Goal: Task Accomplishment & Management: Complete application form

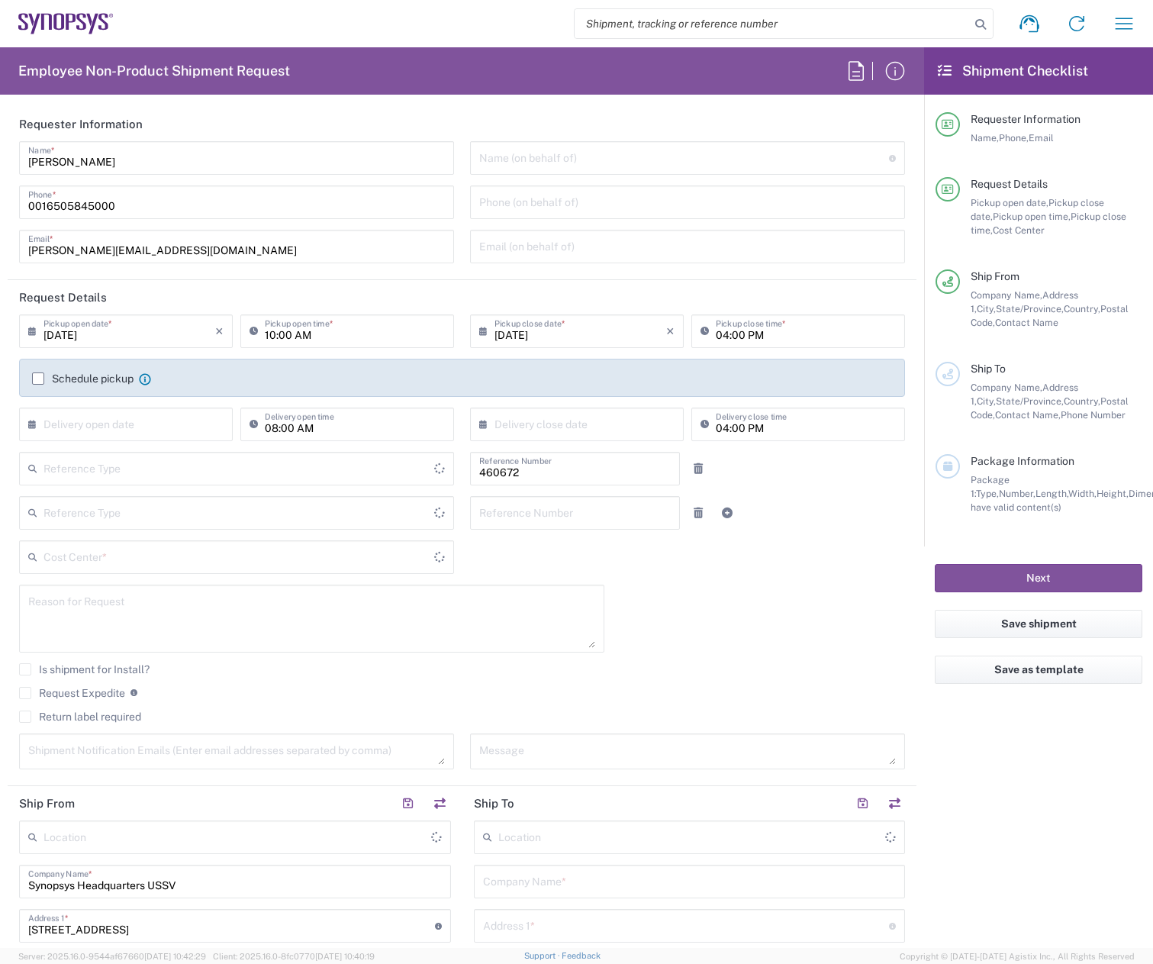
type input "Department"
type input "United States"
type input "US01, FIN, Distri 460672"
type input "Delivered at Place"
type input "California"
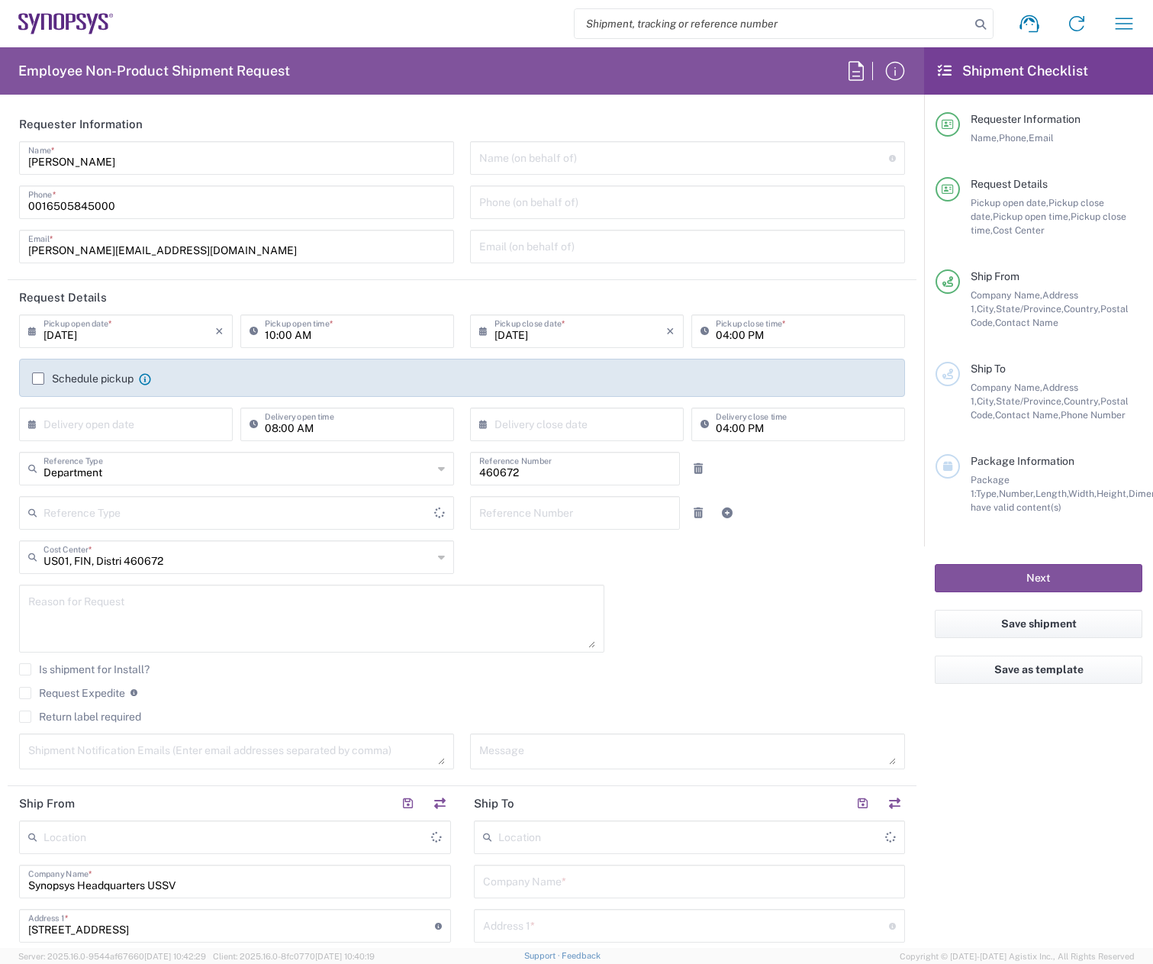
type input "United States"
type input "Headquarters USSV"
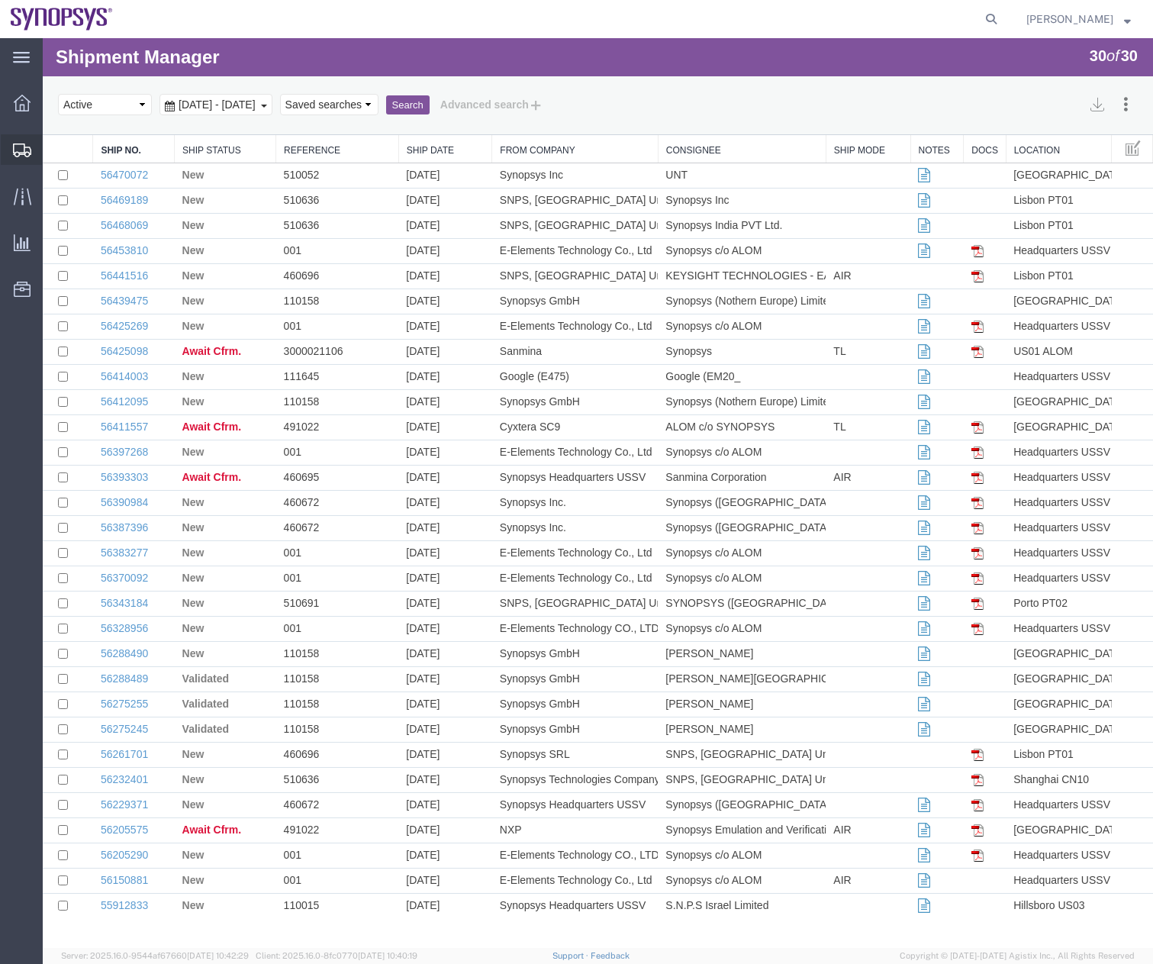
click at [8, 152] on div at bounding box center [22, 149] width 43 height 31
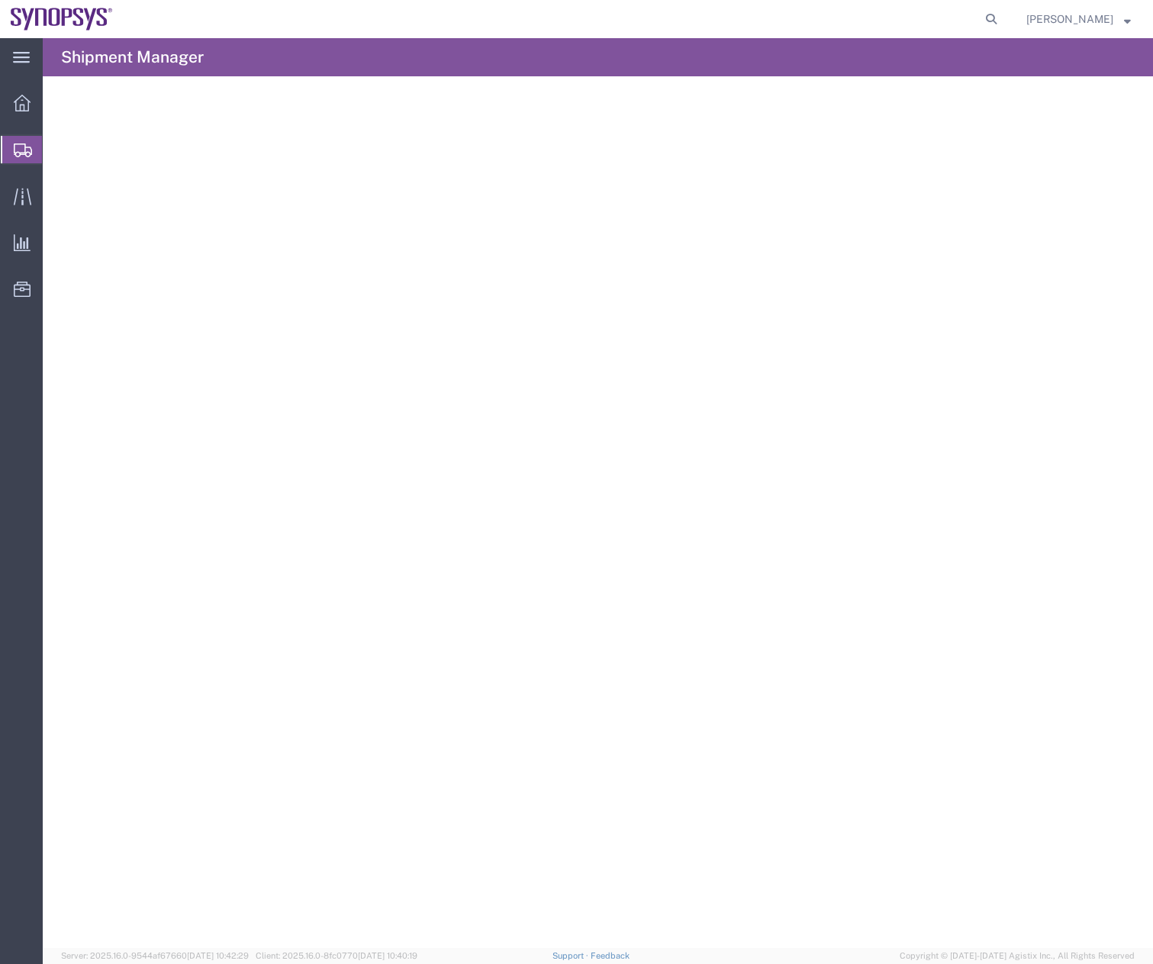
click at [31, 147] on icon at bounding box center [23, 150] width 18 height 14
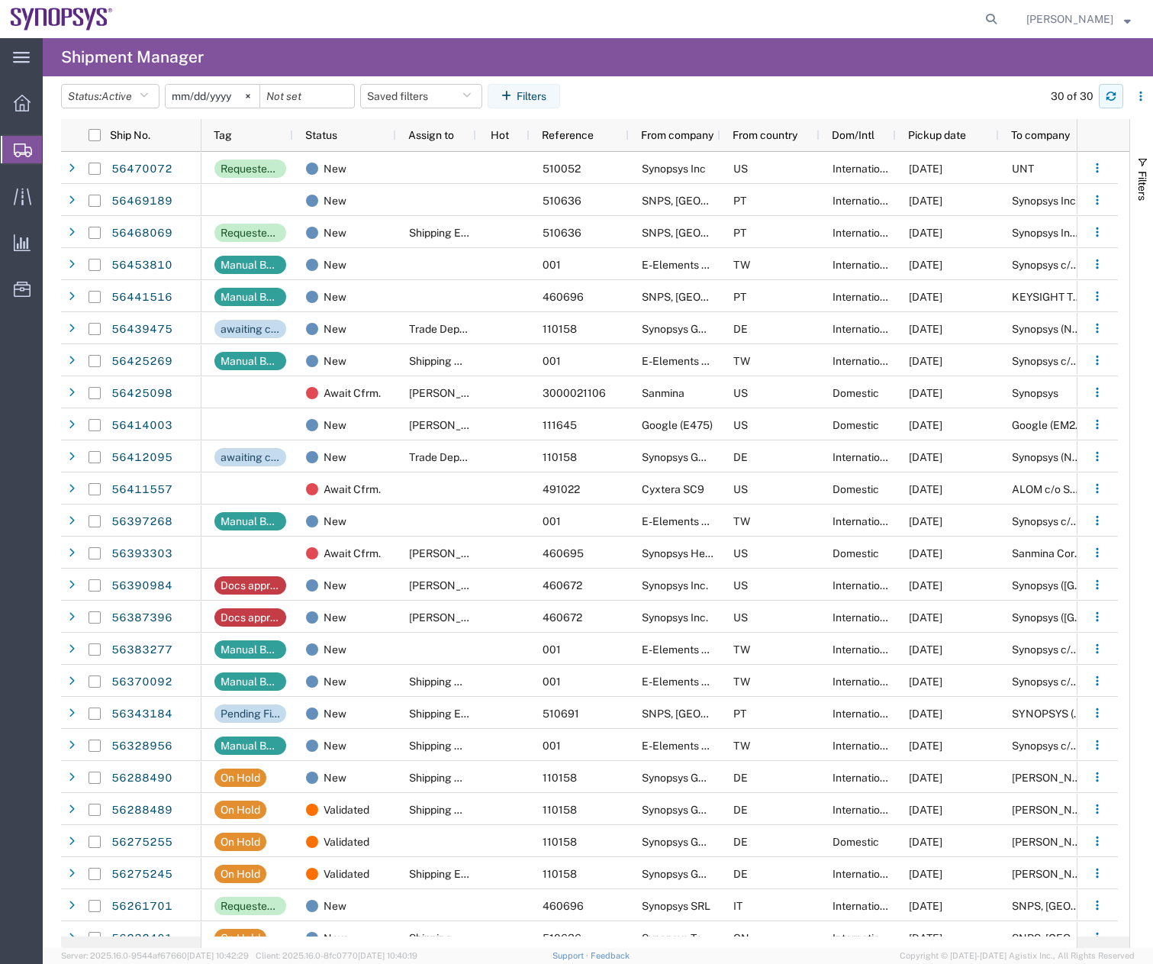
click at [1110, 92] on icon "button" at bounding box center [1110, 94] width 9 height 4
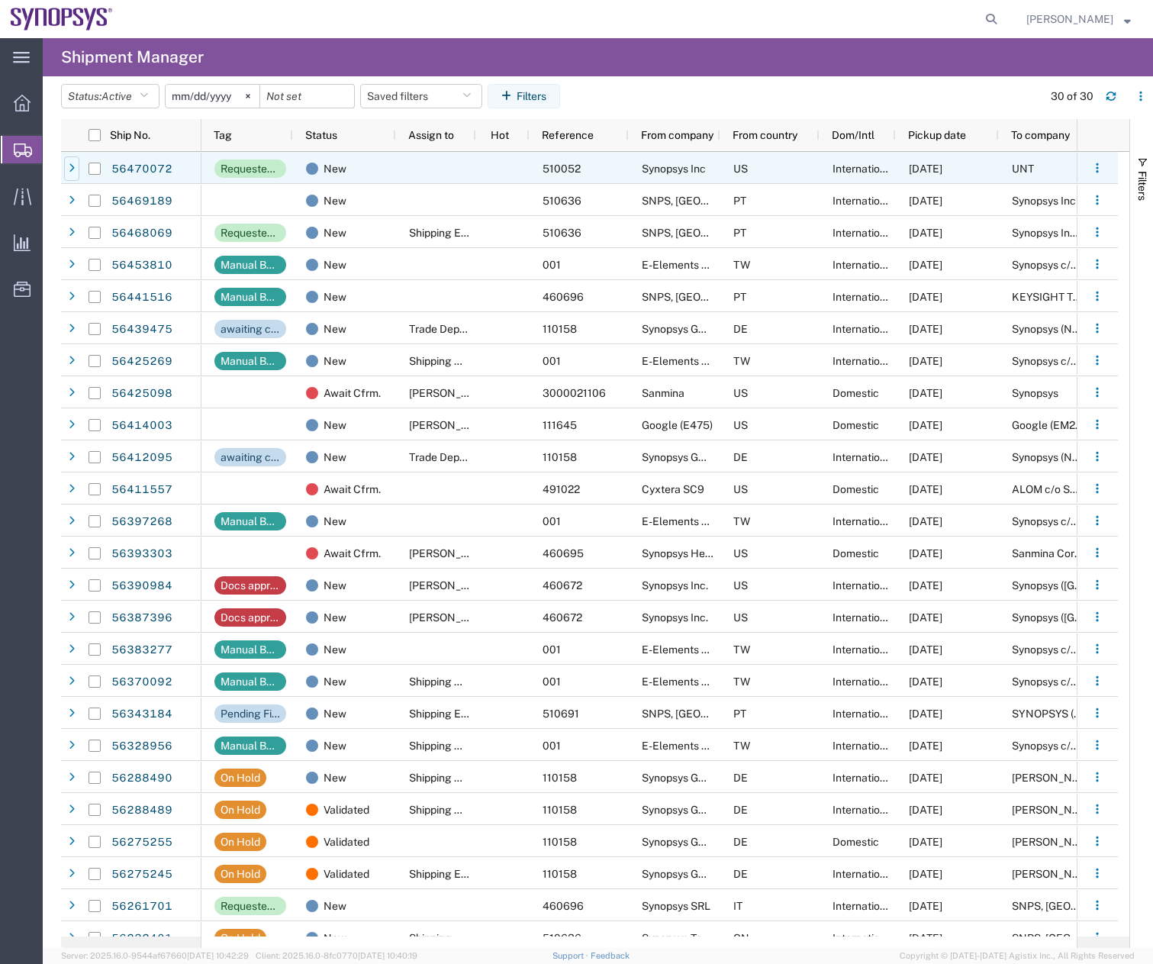
click at [68, 166] on div at bounding box center [71, 168] width 15 height 24
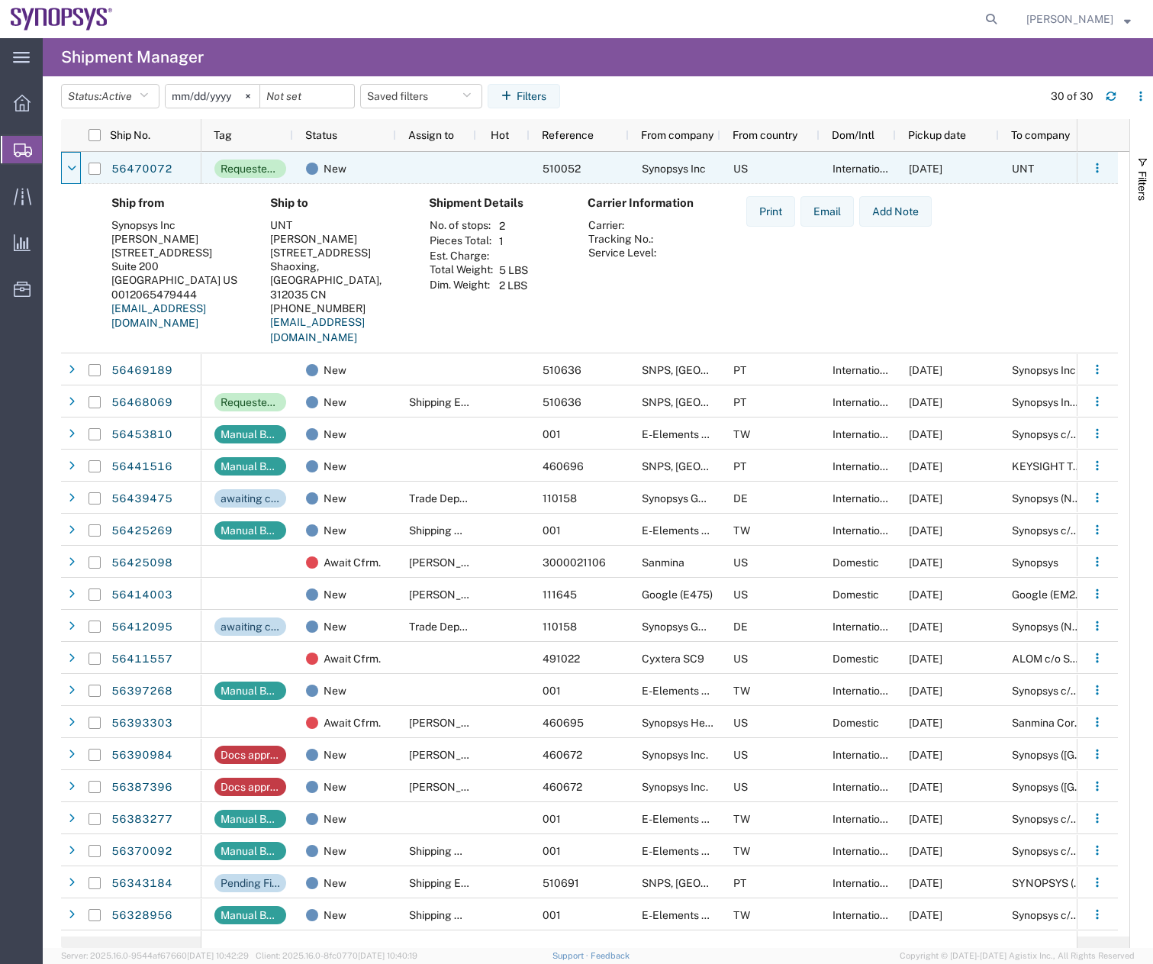
click at [68, 166] on icon at bounding box center [71, 168] width 9 height 11
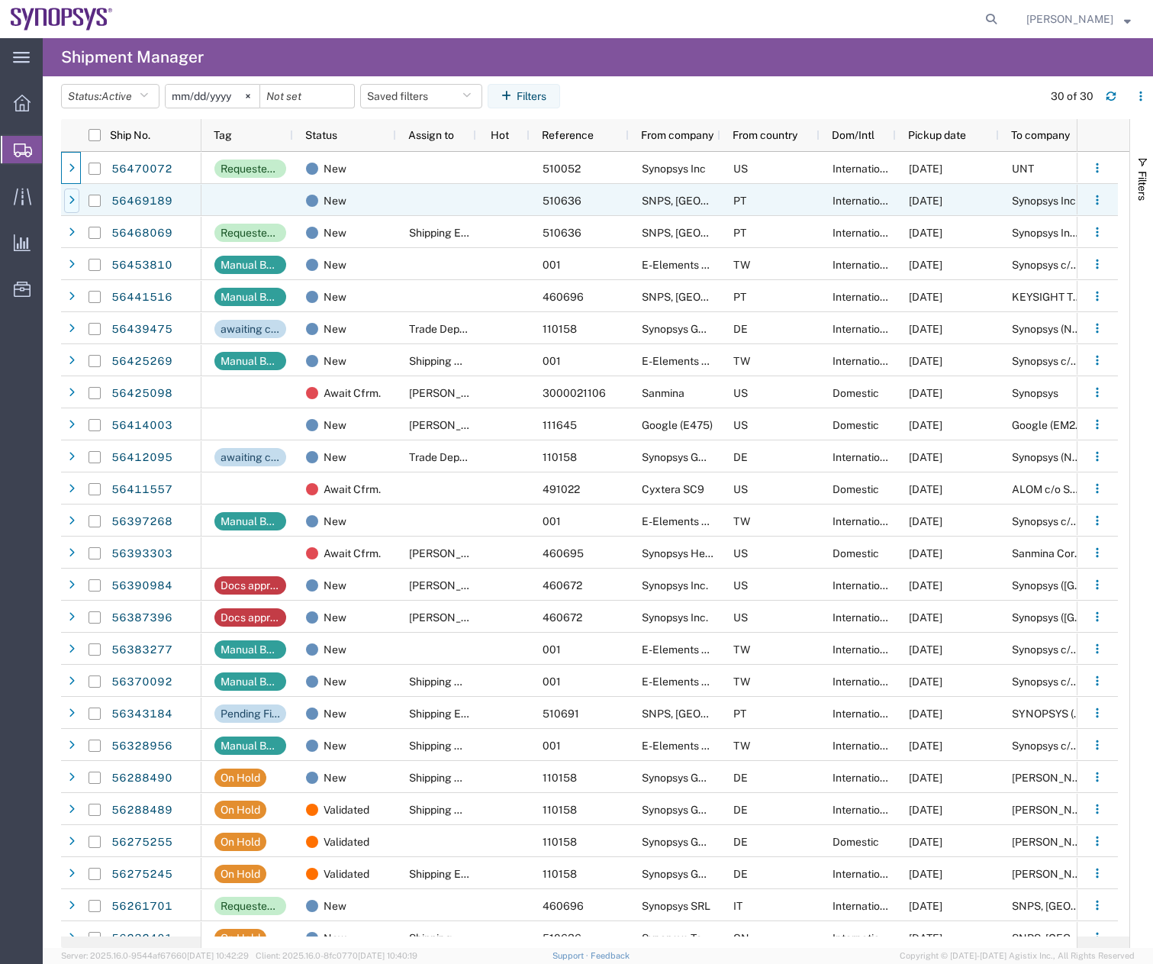
click at [72, 192] on div at bounding box center [71, 200] width 15 height 24
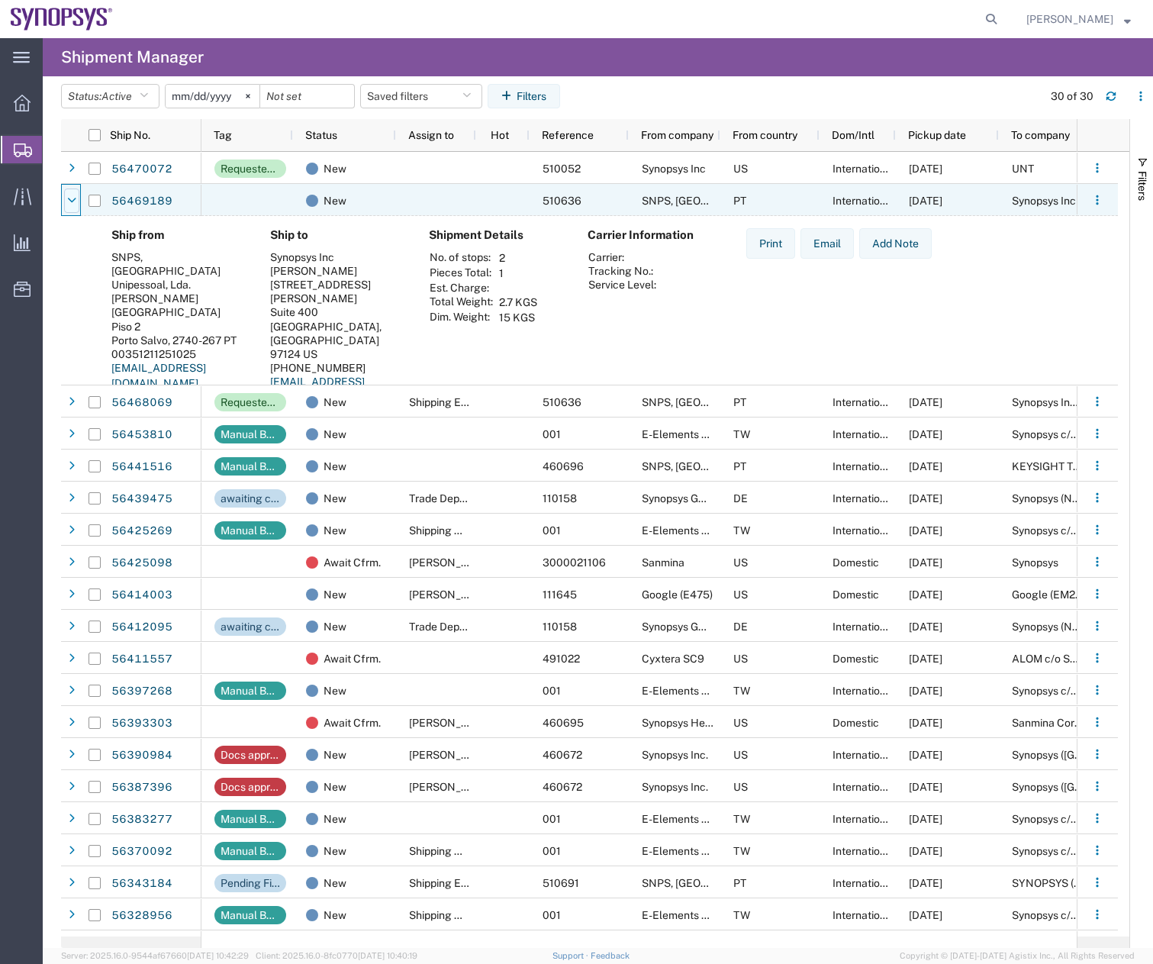
click at [72, 192] on div at bounding box center [71, 200] width 15 height 24
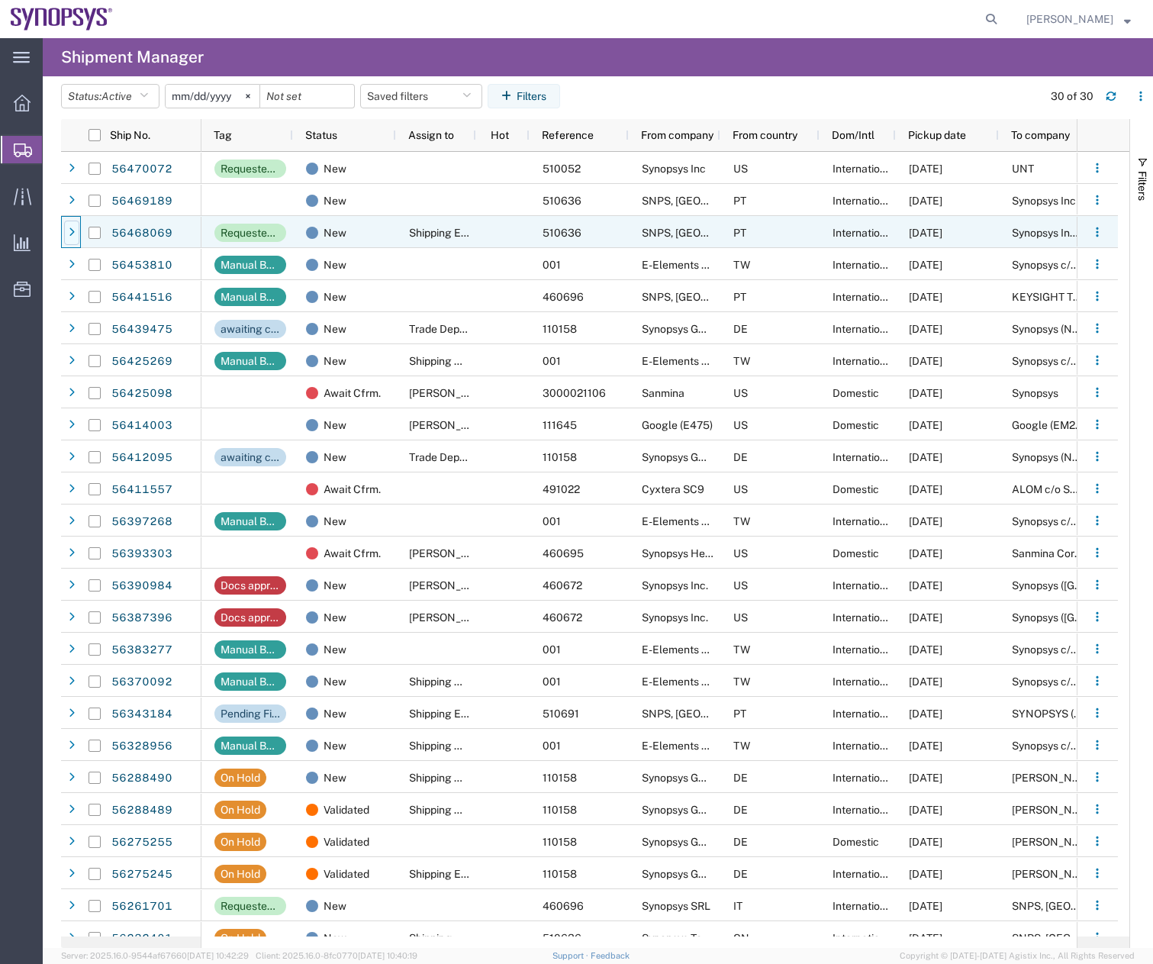
click at [73, 237] on icon at bounding box center [72, 232] width 6 height 11
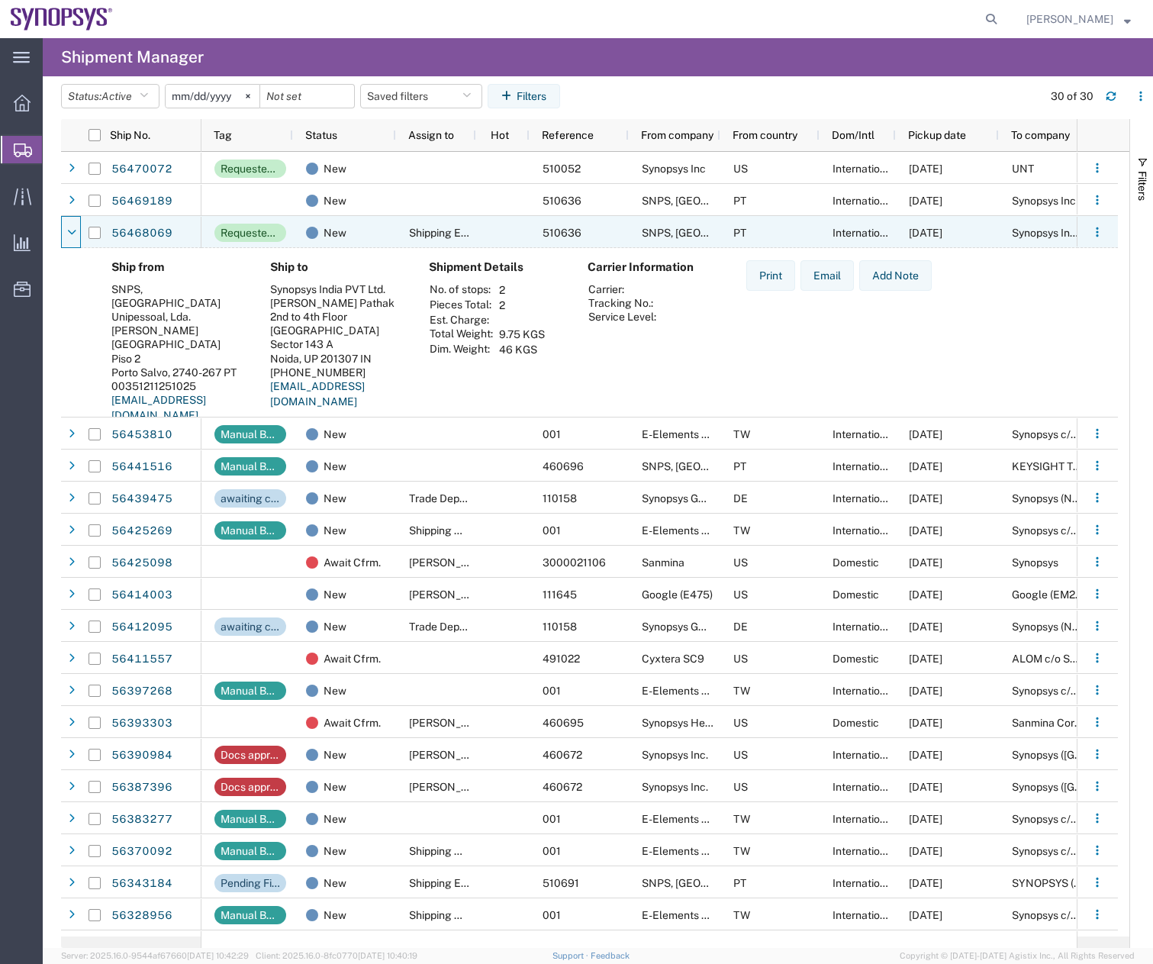
click at [73, 237] on icon at bounding box center [71, 232] width 9 height 11
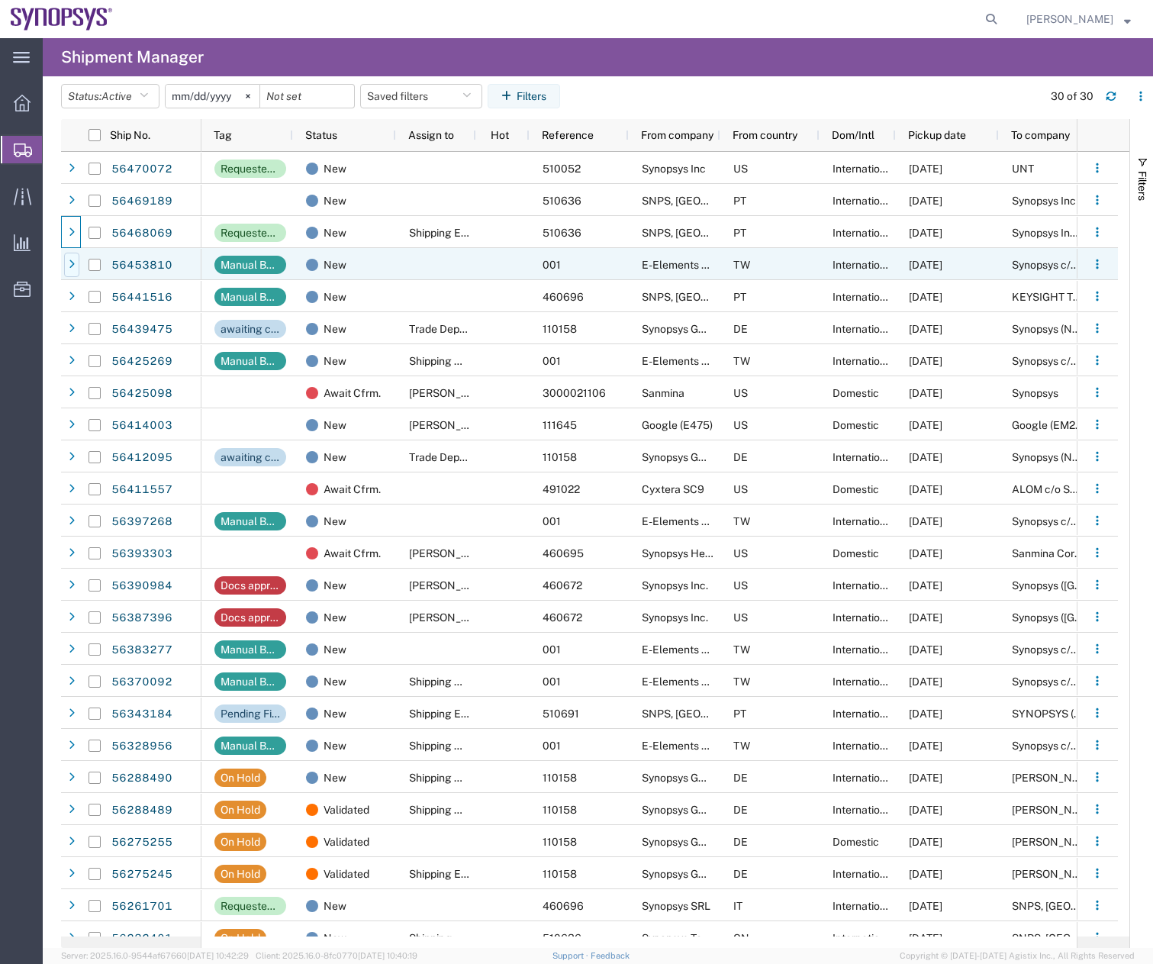
click at [76, 269] on div at bounding box center [71, 265] width 15 height 24
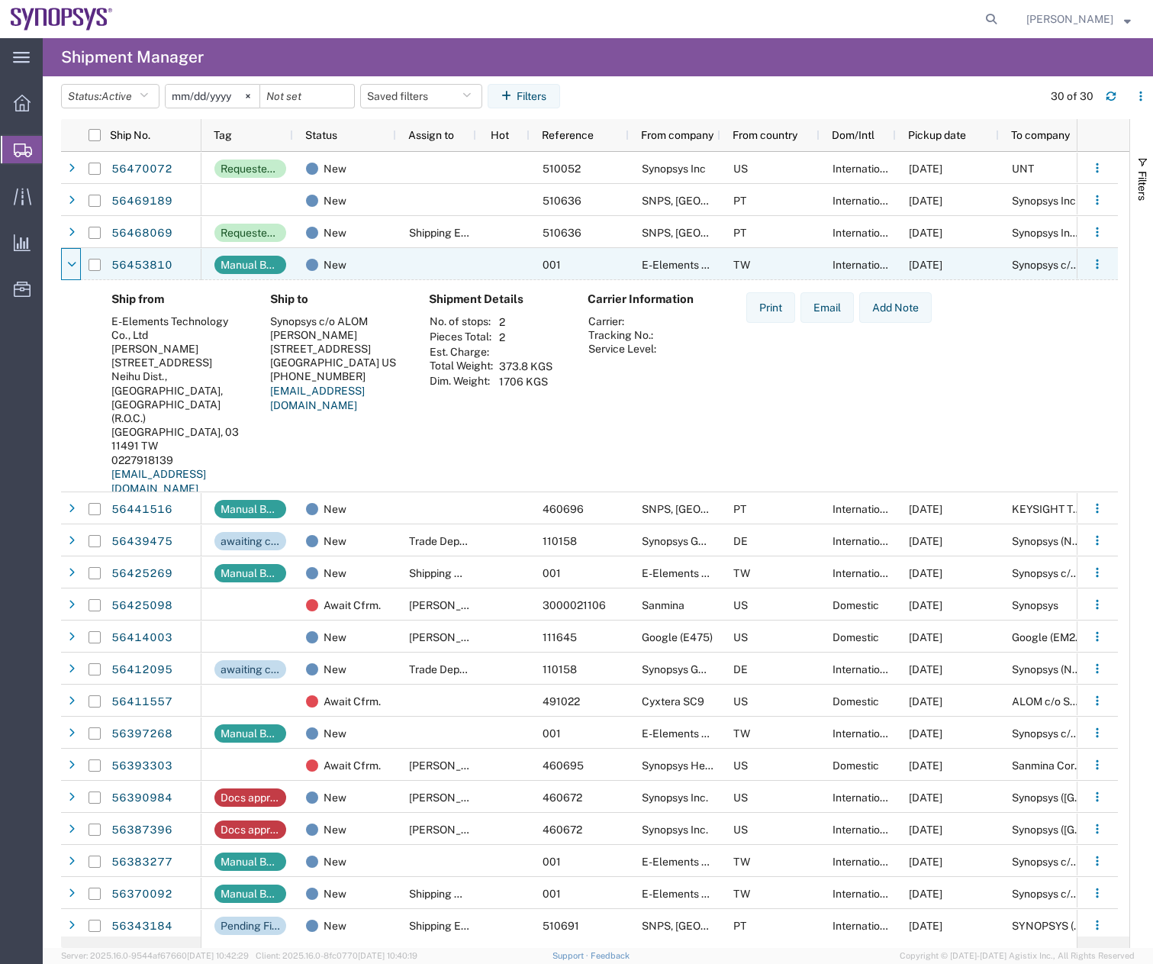
click at [76, 269] on icon at bounding box center [71, 264] width 9 height 11
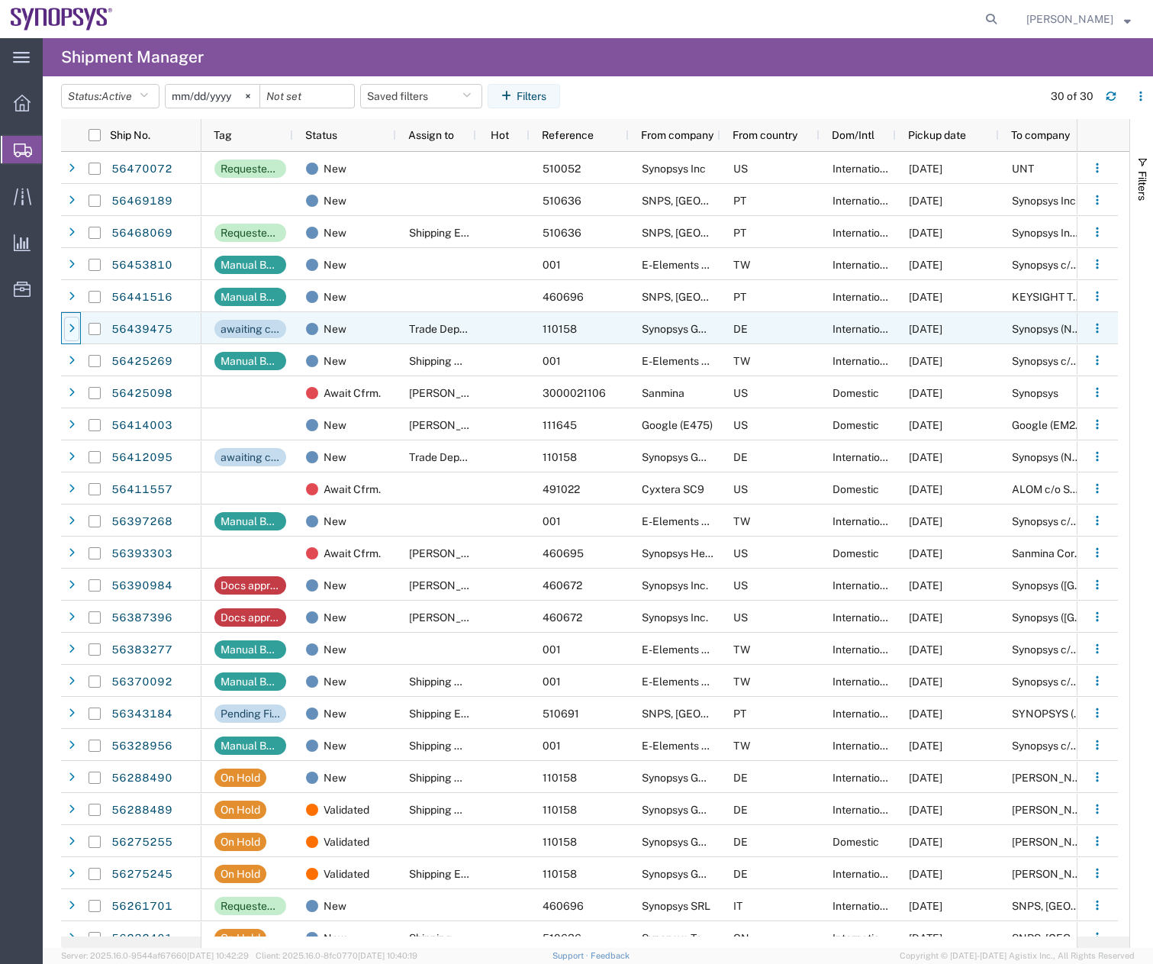
click at [68, 328] on div at bounding box center [71, 329] width 15 height 24
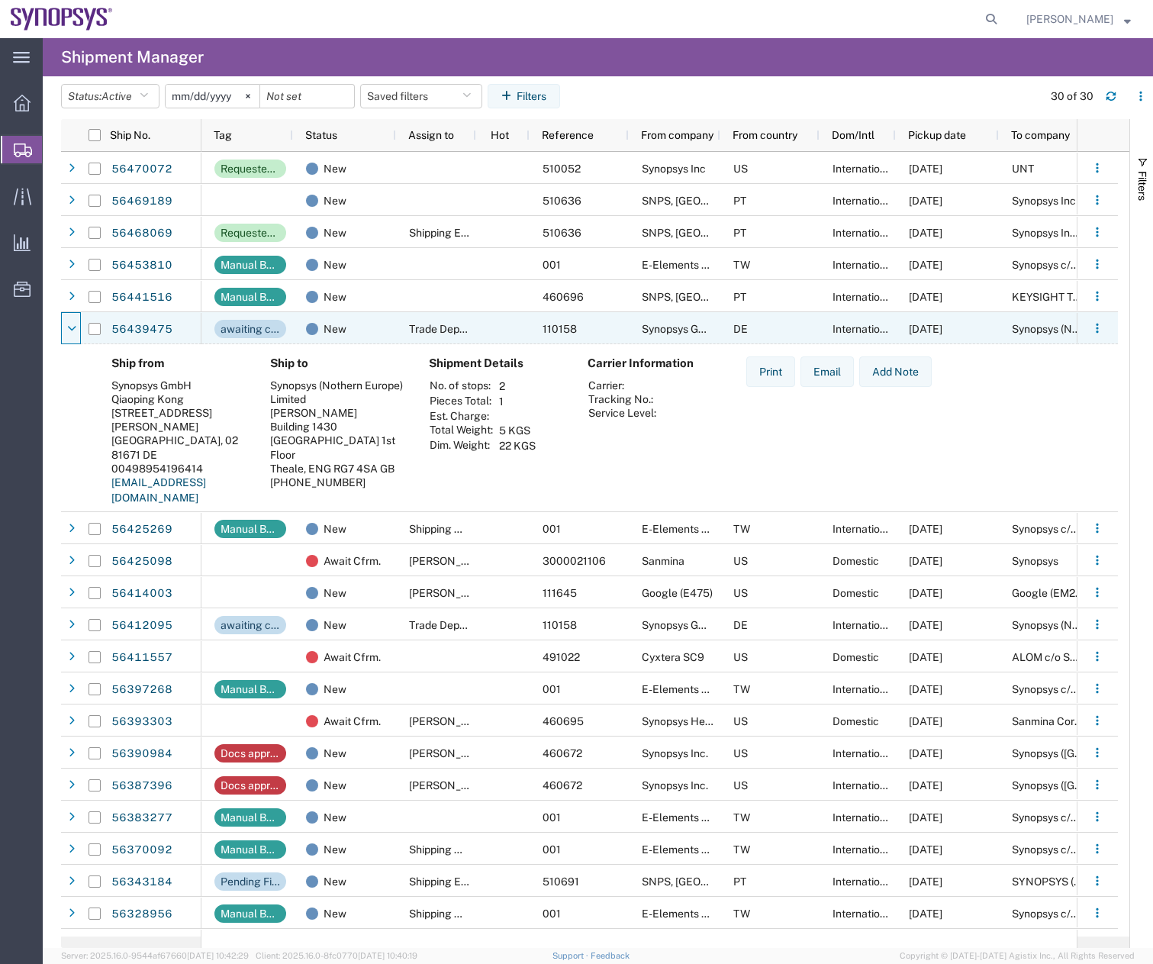
click at [68, 328] on icon at bounding box center [71, 329] width 9 height 11
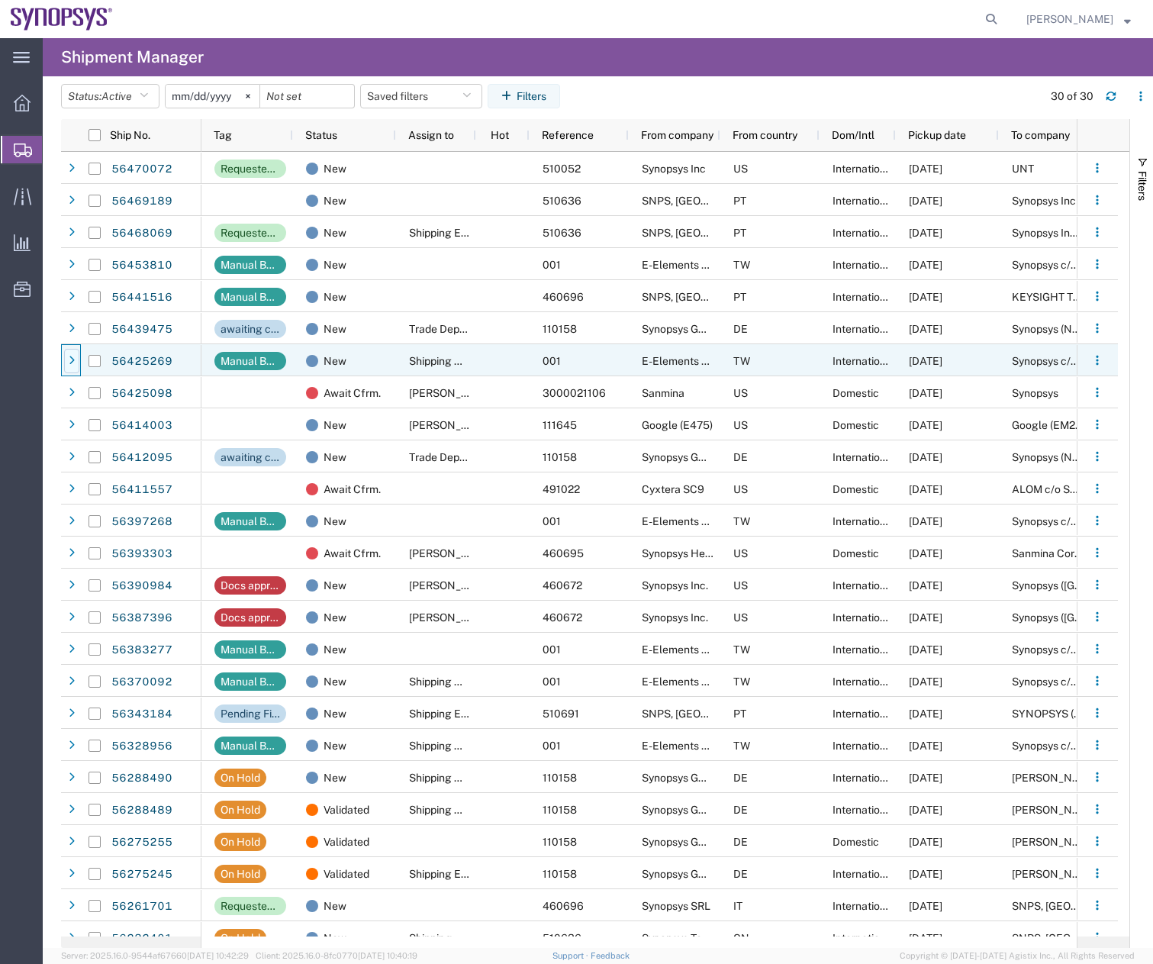
click at [72, 366] on div at bounding box center [71, 361] width 15 height 24
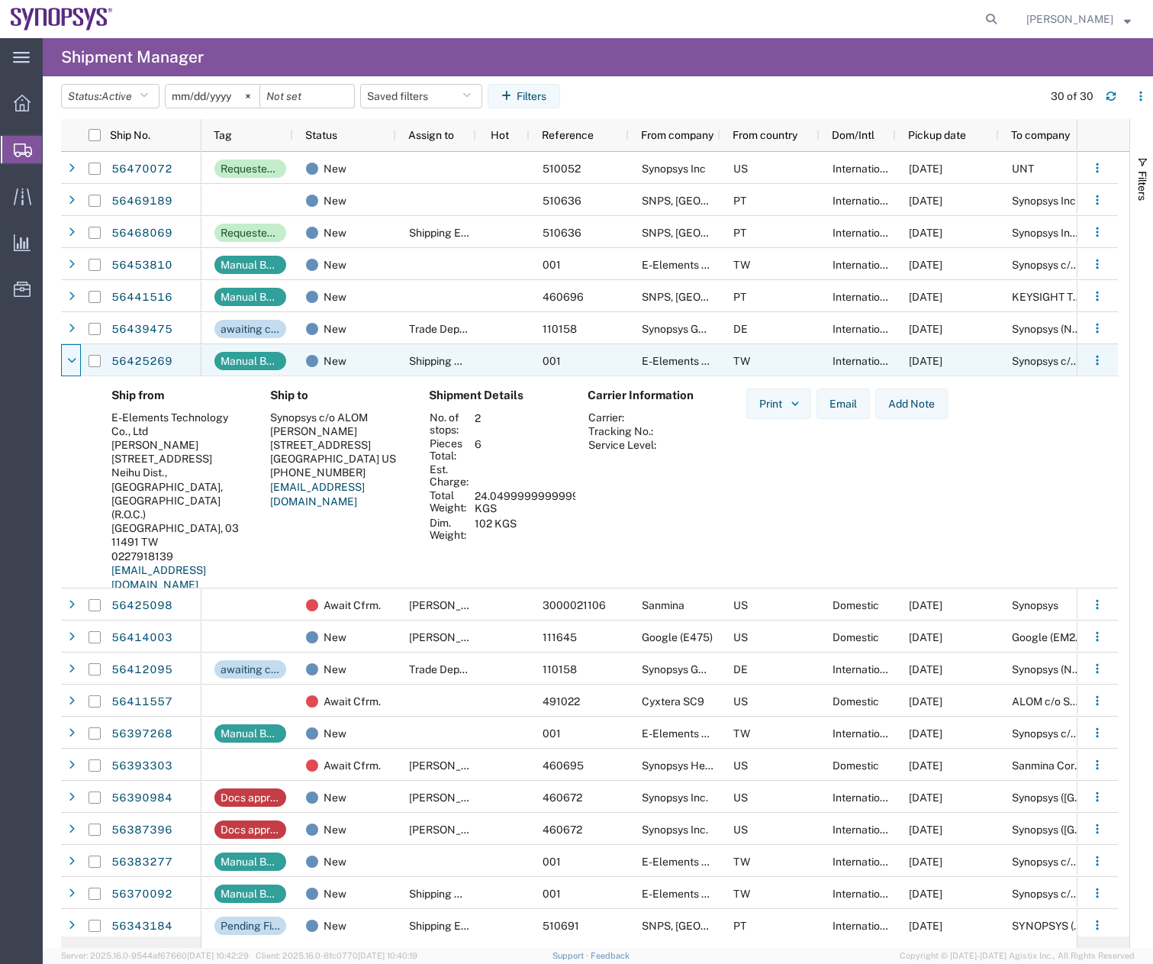
click at [72, 366] on div at bounding box center [71, 361] width 15 height 24
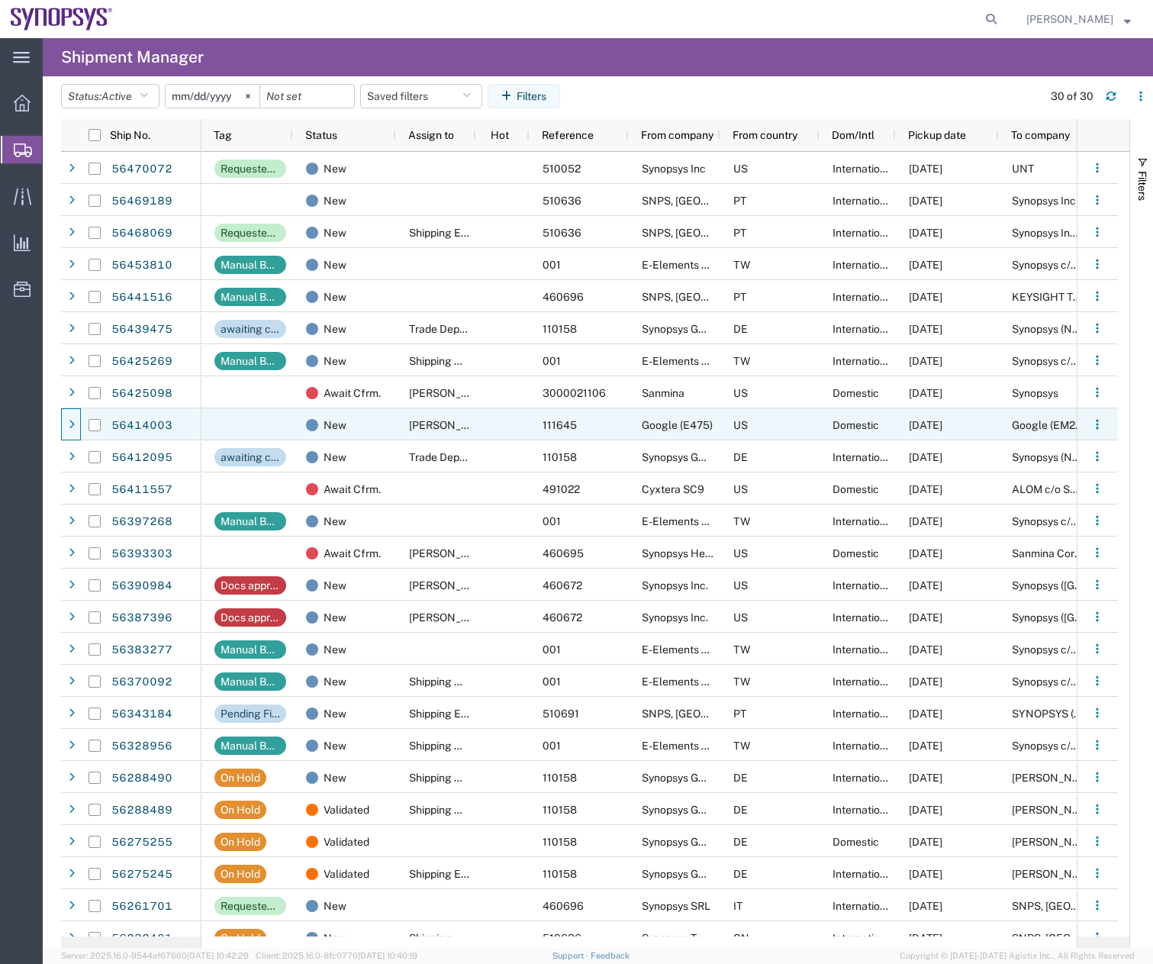
click at [74, 411] on span at bounding box center [71, 425] width 15 height 32
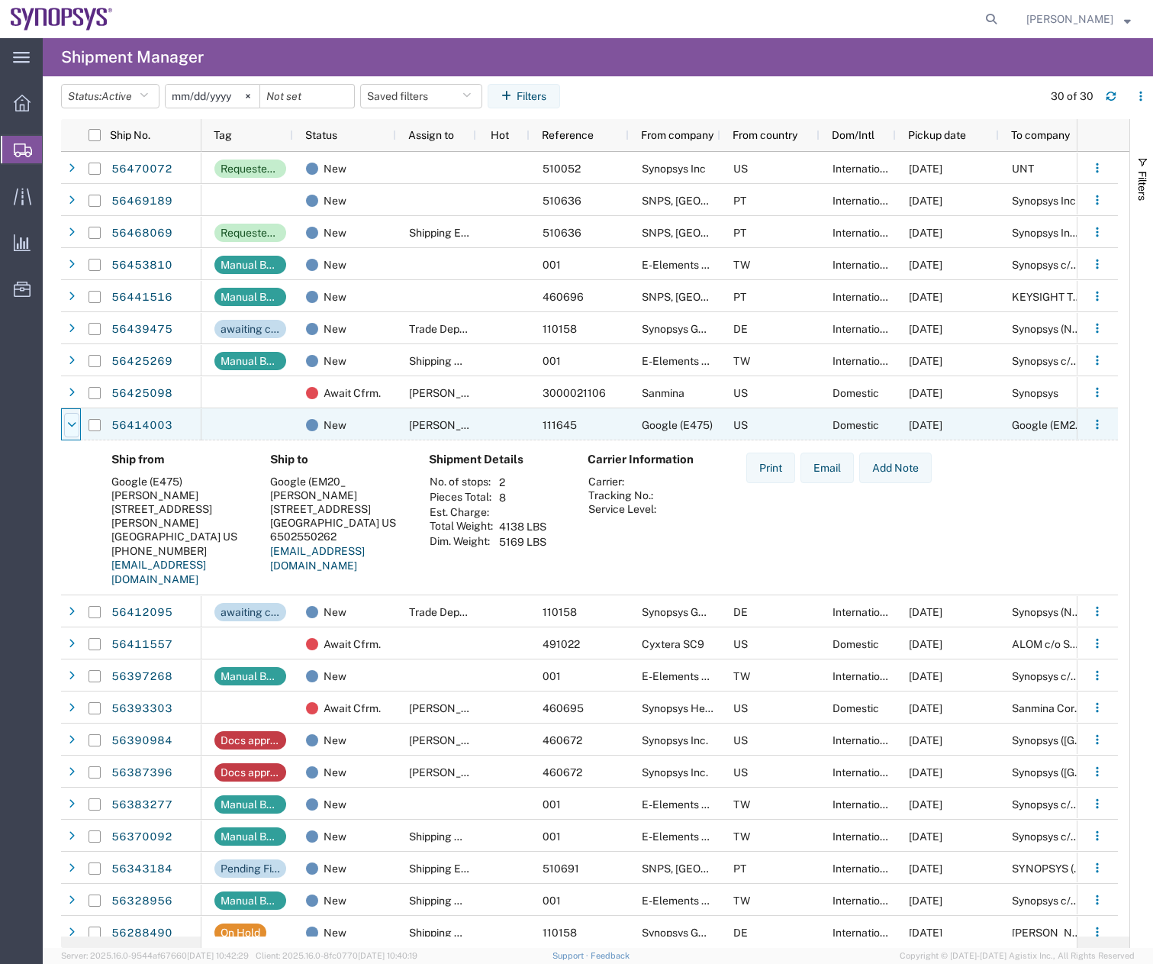
click at [76, 420] on icon at bounding box center [71, 425] width 9 height 11
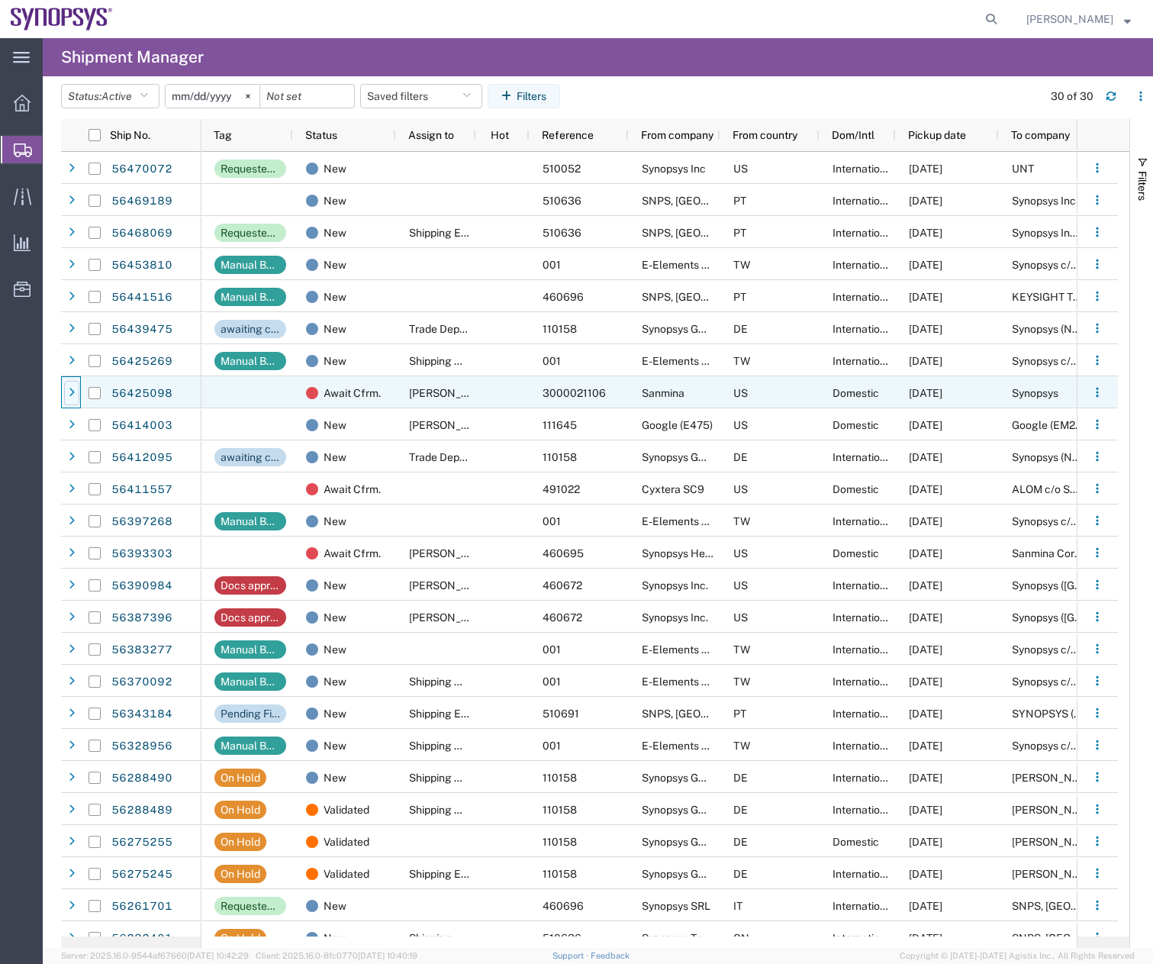
click at [74, 398] on div at bounding box center [71, 393] width 15 height 24
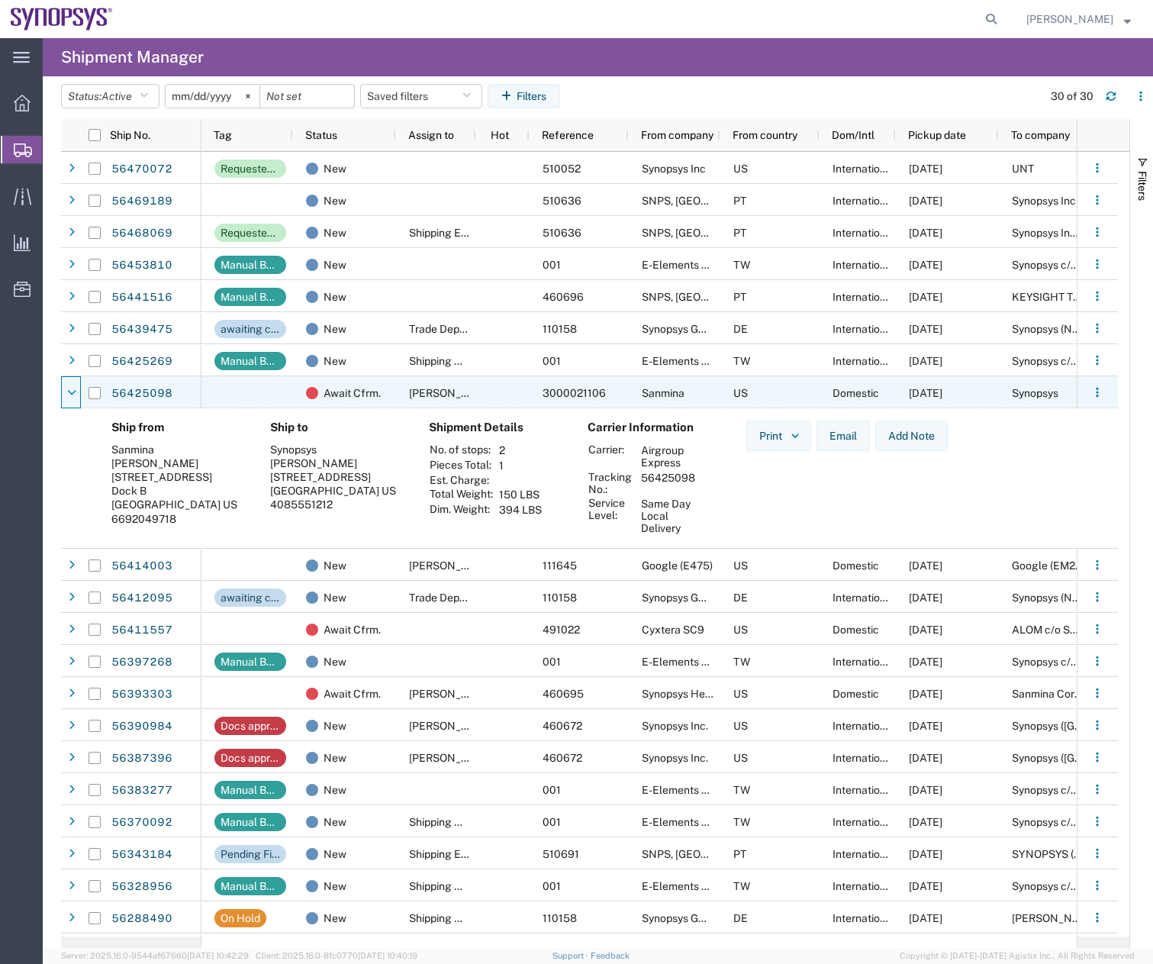
click at [74, 398] on div at bounding box center [71, 393] width 15 height 24
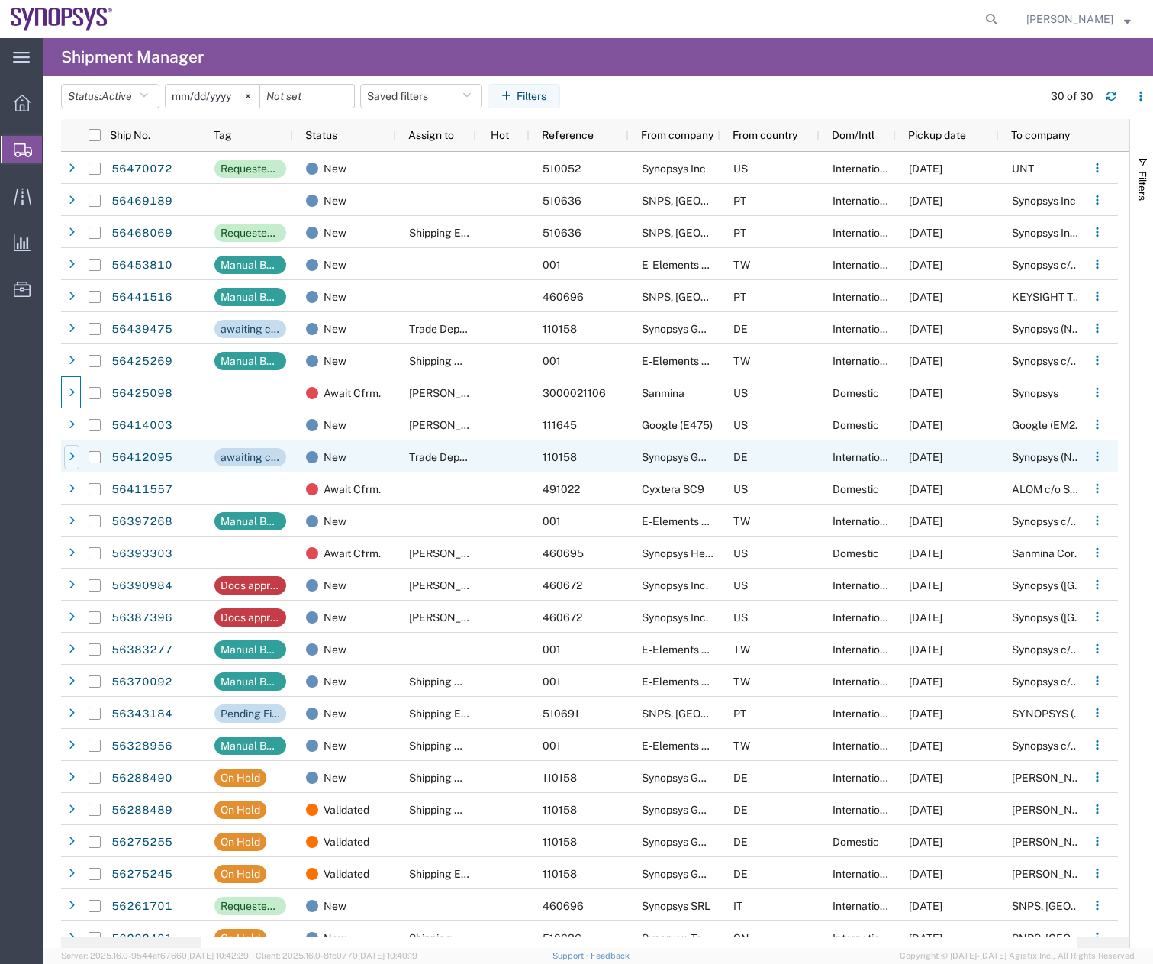
click at [77, 452] on div at bounding box center [71, 457] width 15 height 24
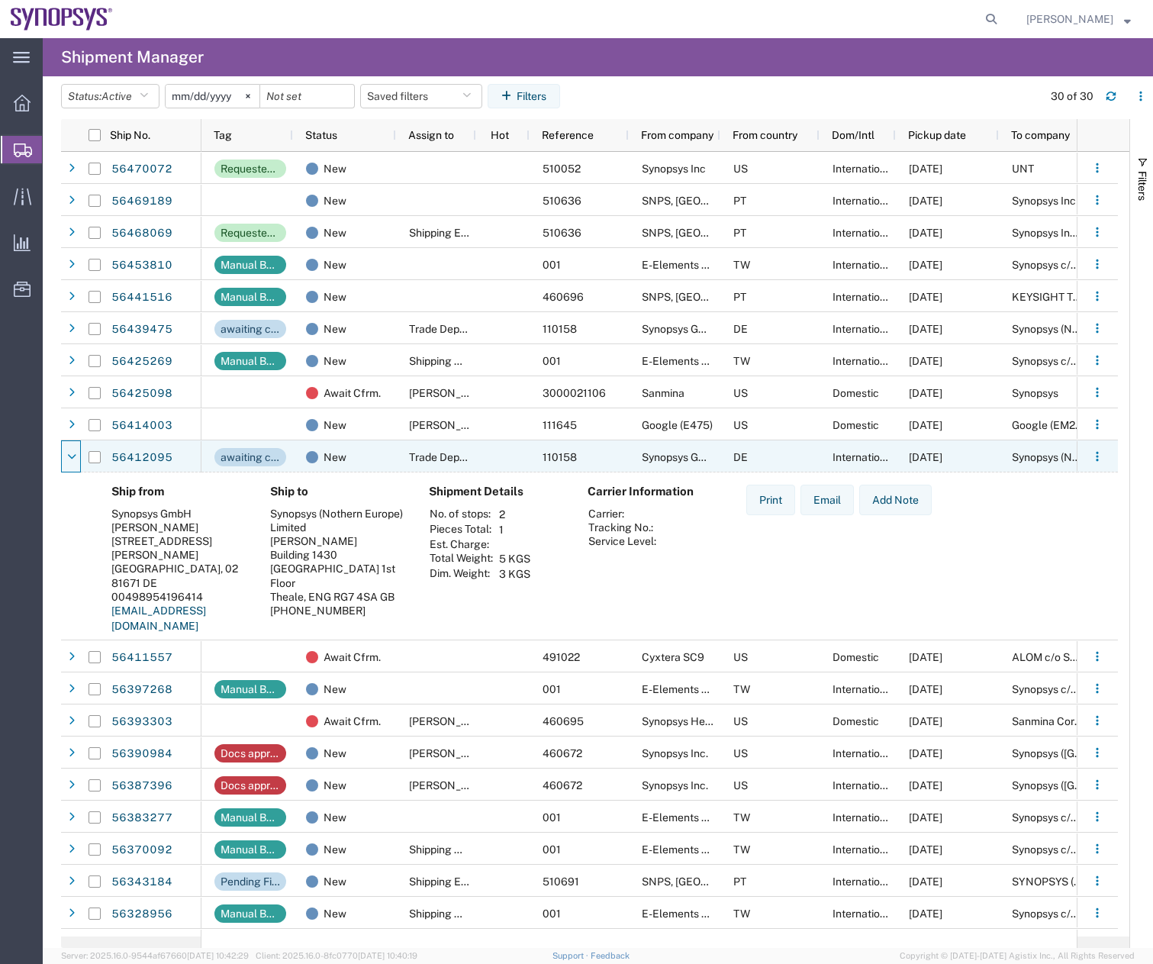
click at [77, 452] on div at bounding box center [71, 457] width 15 height 24
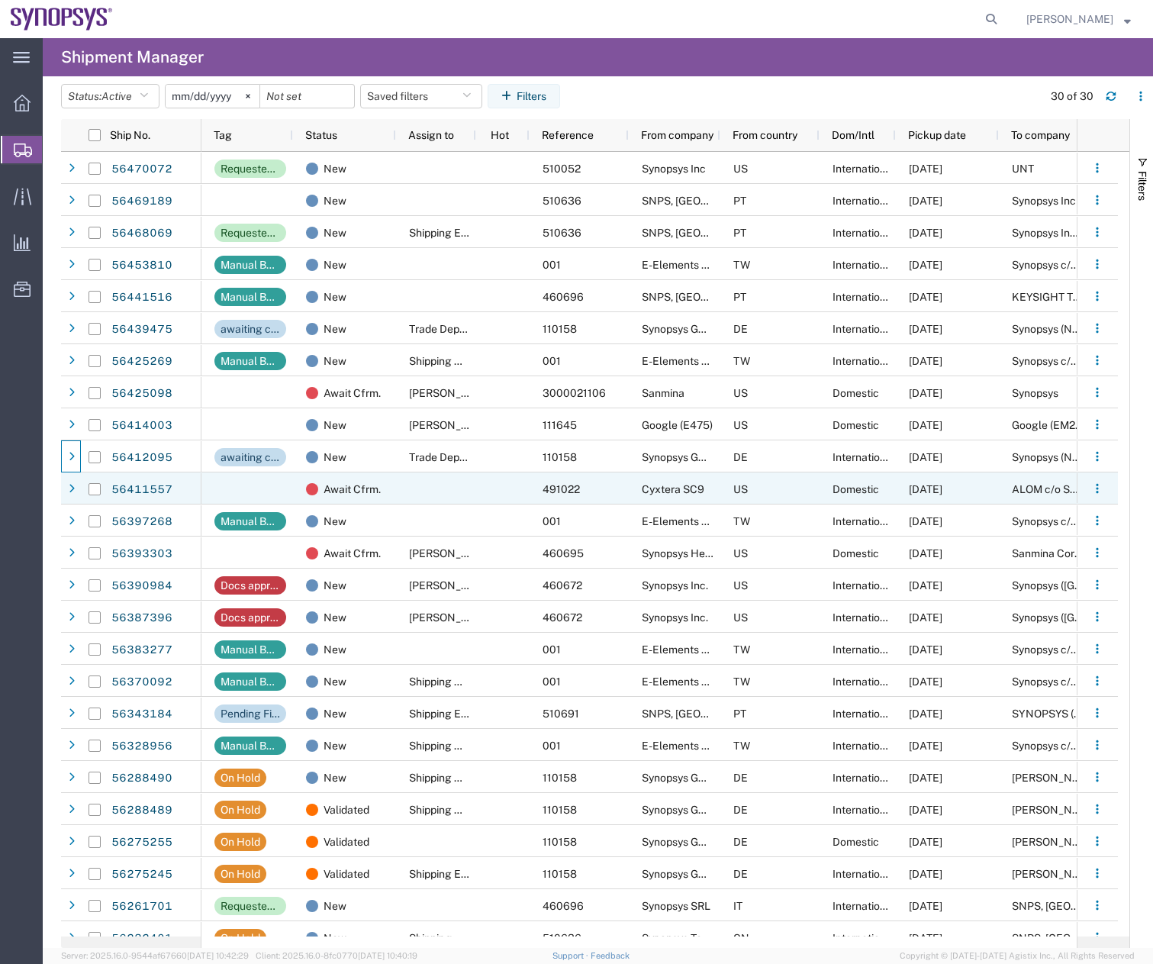
click at [82, 496] on div at bounding box center [94, 489] width 29 height 32
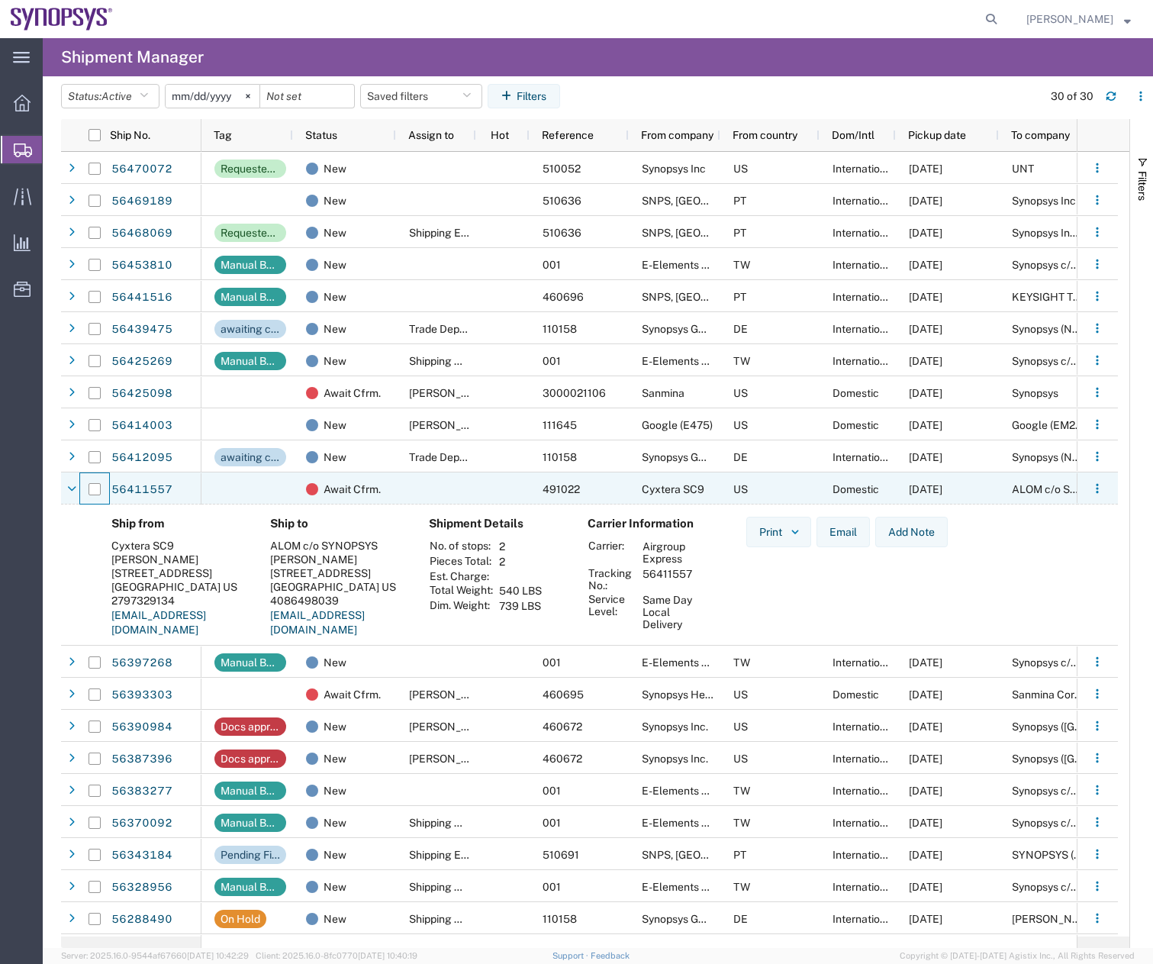
click at [82, 496] on div at bounding box center [94, 489] width 29 height 32
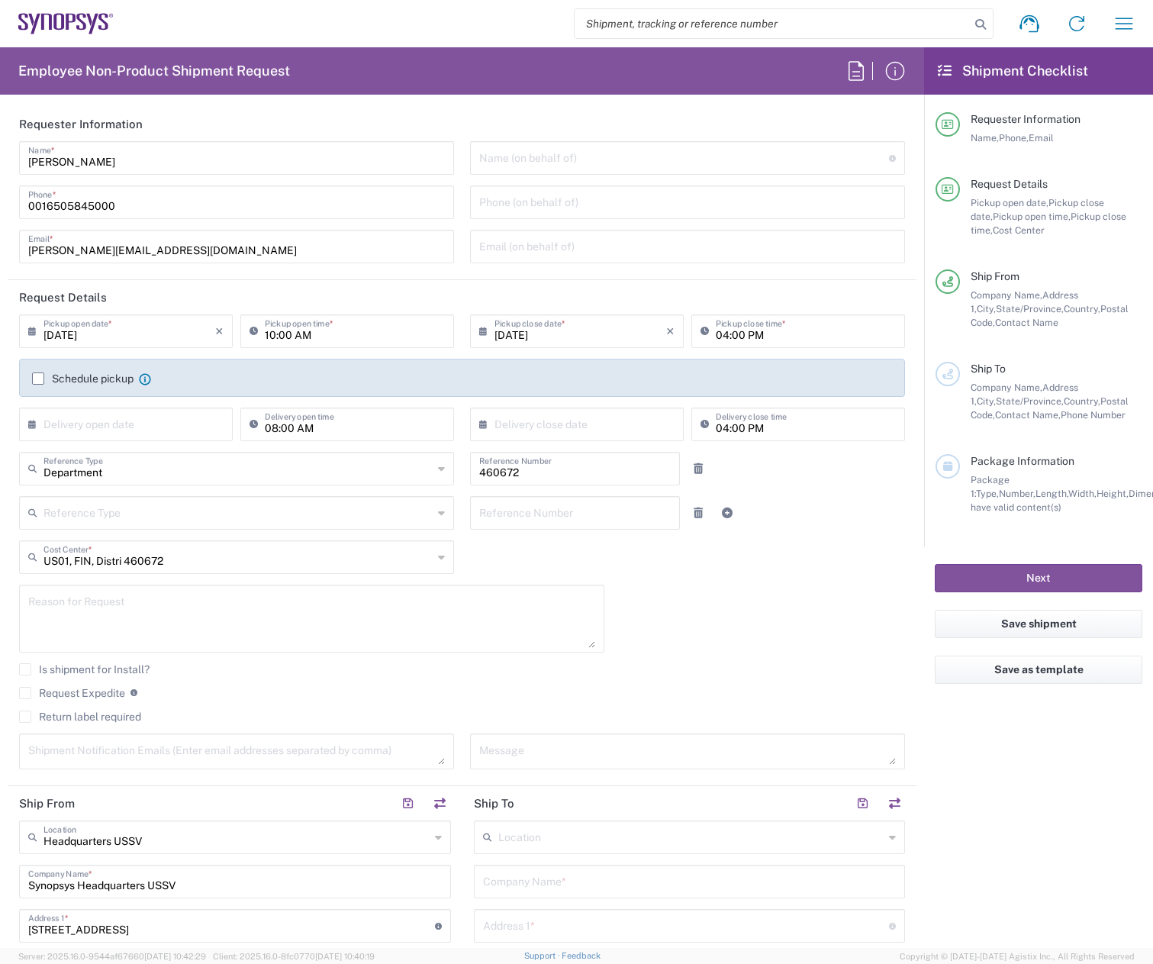
click at [590, 842] on input "text" at bounding box center [691, 836] width 386 height 27
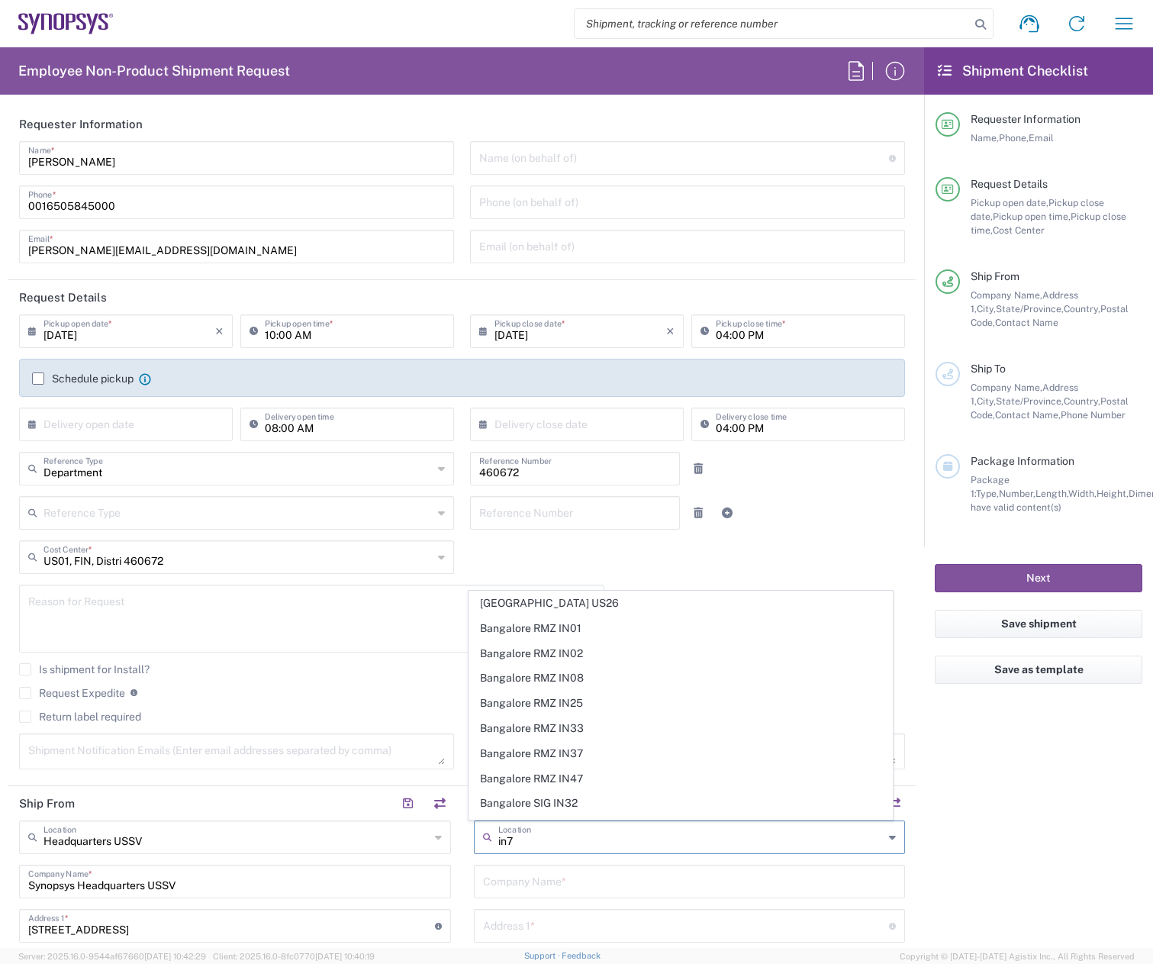
type input "in76"
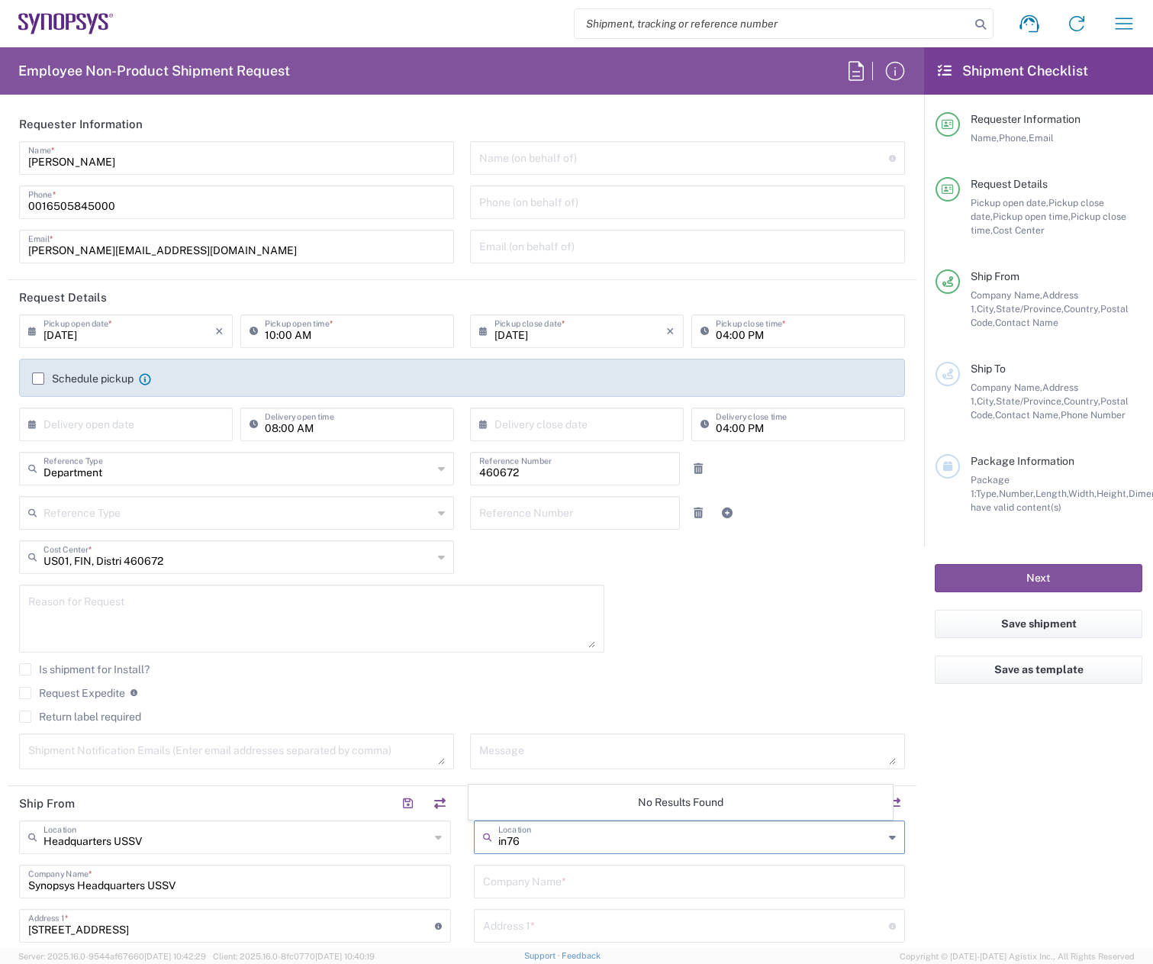
drag, startPoint x: 492, startPoint y: 850, endPoint x: 417, endPoint y: 884, distance: 82.7
type input "I"
